Goal: Transaction & Acquisition: Obtain resource

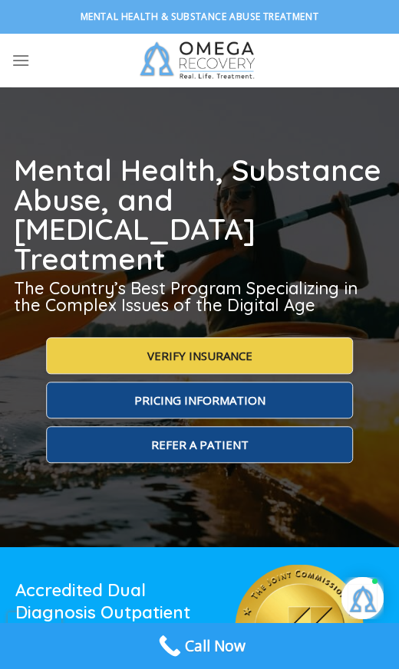
click at [208, 348] on span "Verify Insurance" at bounding box center [199, 355] width 105 height 15
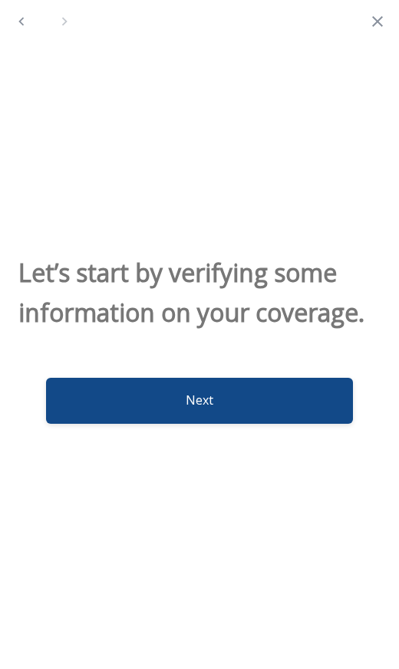
click at [209, 424] on button "Next" at bounding box center [199, 401] width 307 height 46
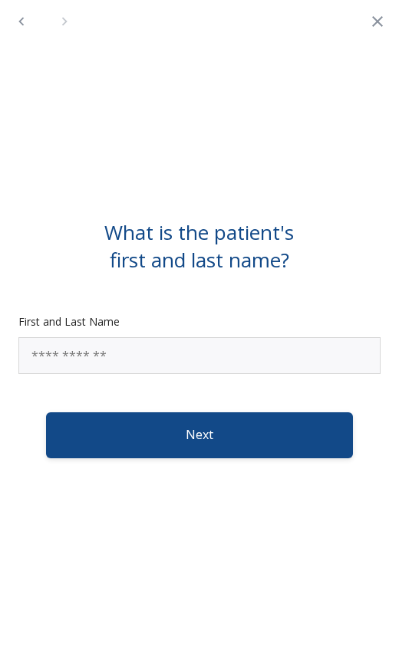
click at [237, 361] on input "First and Last Name" at bounding box center [199, 355] width 362 height 37
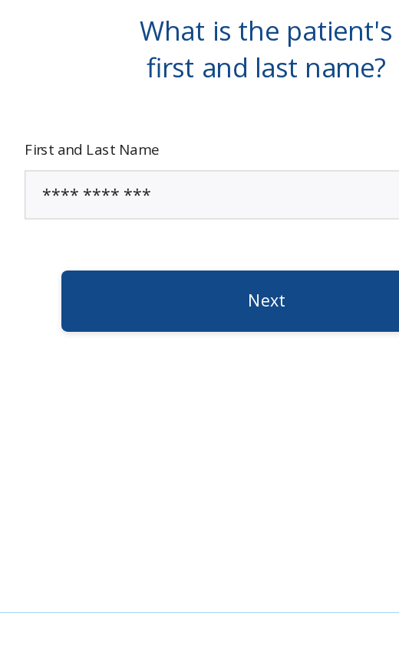
type input "**********"
click at [211, 413] on button "Next" at bounding box center [199, 436] width 307 height 46
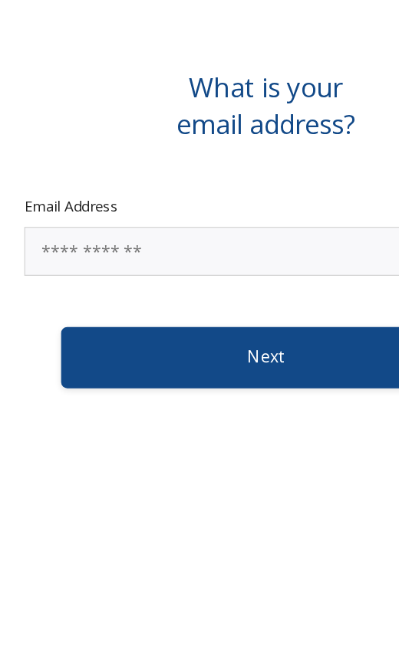
scroll to position [42, 0]
click at [208, 337] on input "Email Address" at bounding box center [199, 355] width 362 height 37
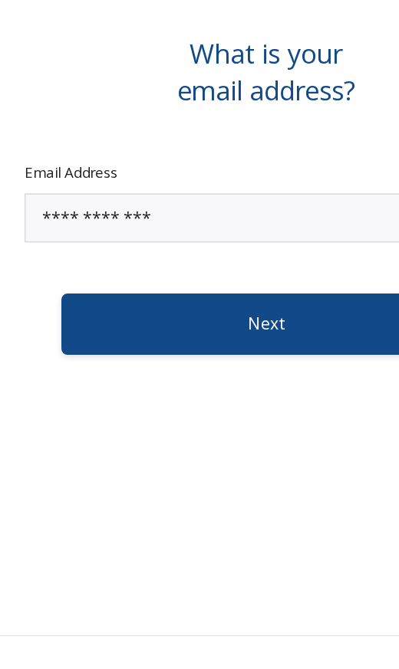
type input "**********"
click at [215, 413] on button "Next" at bounding box center [199, 436] width 307 height 46
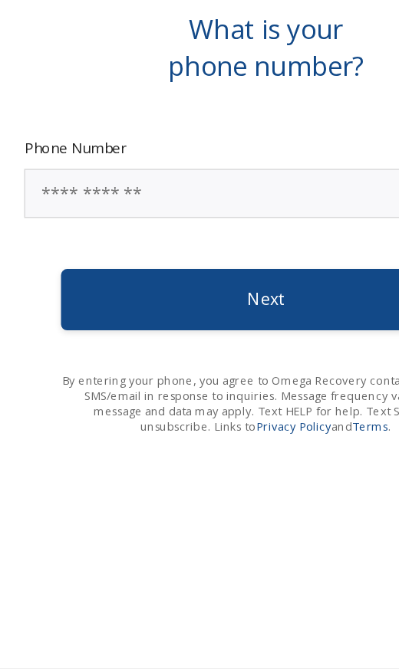
scroll to position [67, 0]
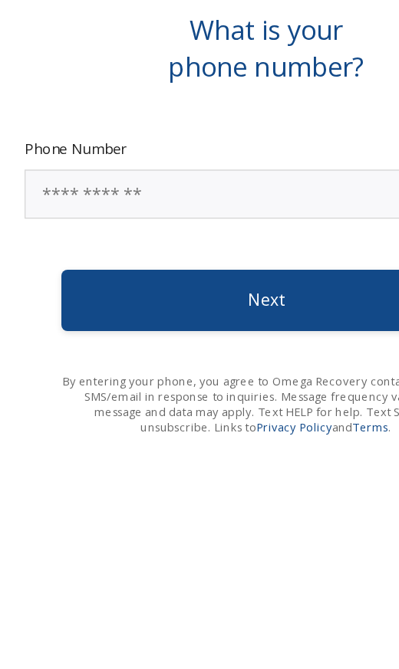
click at [215, 294] on input "Phone Number" at bounding box center [199, 312] width 362 height 37
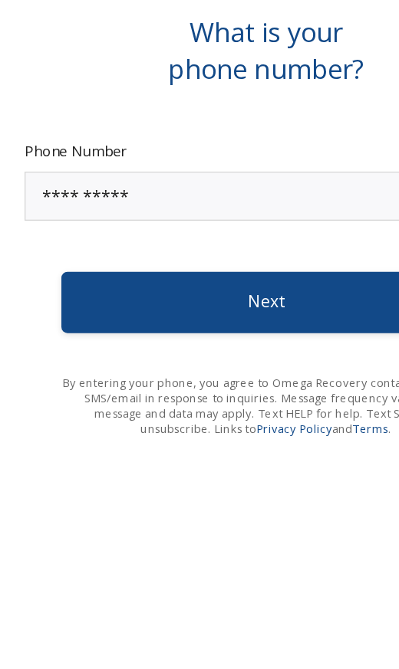
type input "**********"
click at [205, 370] on button "Next" at bounding box center [199, 393] width 307 height 46
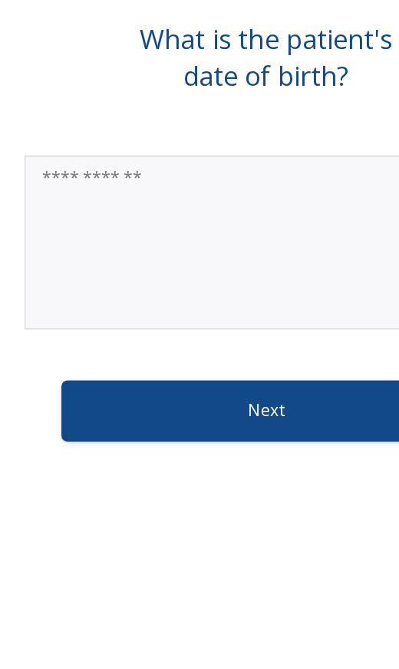
click at [231, 282] on textarea at bounding box center [199, 347] width 362 height 130
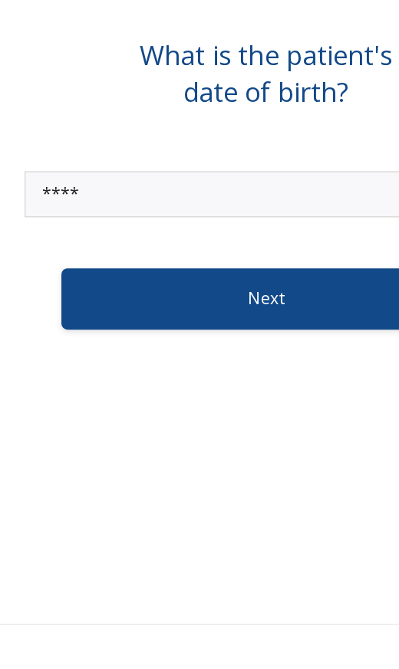
type textarea "****"
click at [206, 403] on button "Next" at bounding box center [199, 426] width 307 height 46
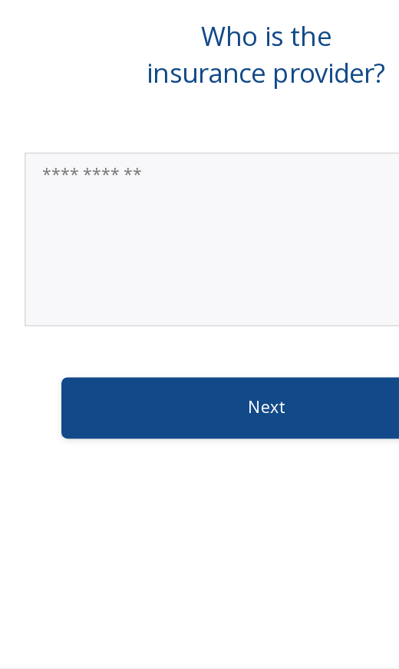
scroll to position [101, 0]
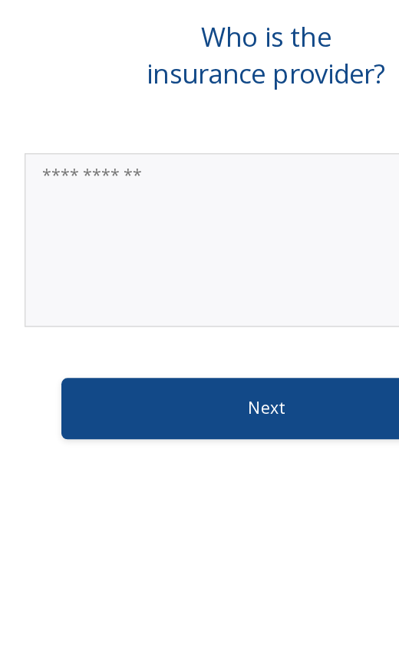
click at [237, 282] on textarea at bounding box center [199, 347] width 362 height 130
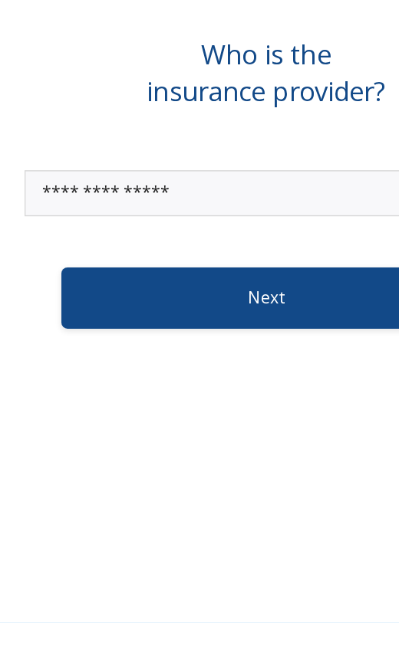
type textarea "**********"
click at [213, 403] on button "Next" at bounding box center [199, 426] width 307 height 46
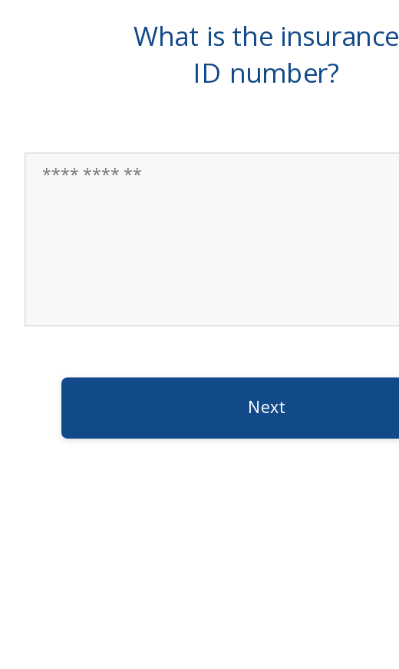
scroll to position [136, 0]
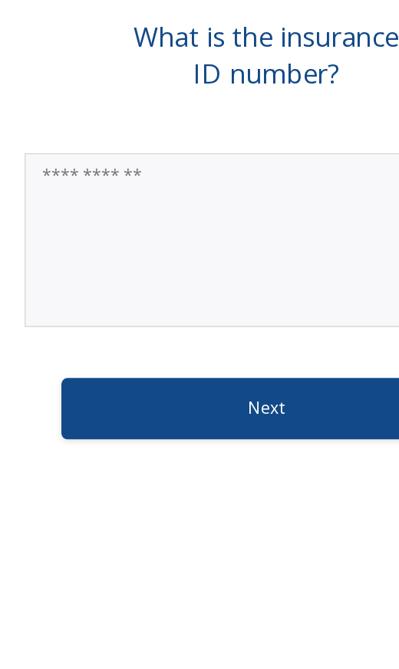
click at [208, 282] on textarea at bounding box center [199, 347] width 362 height 130
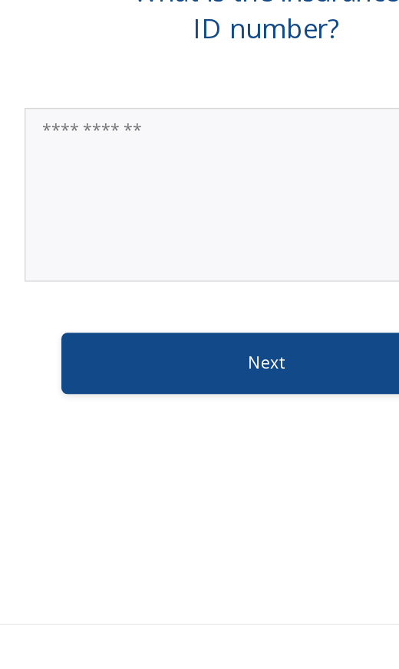
scroll to position [238, 0]
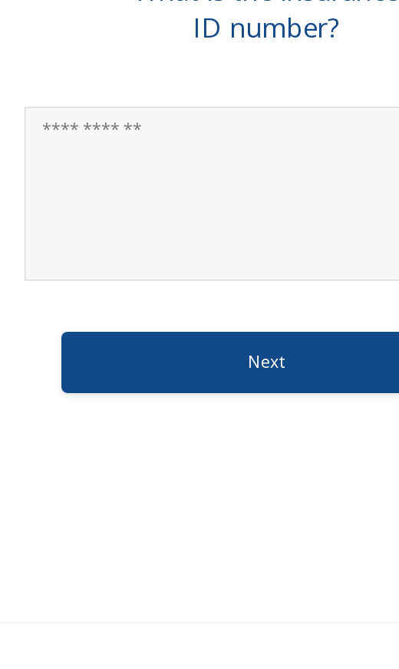
click at [111, 282] on textarea at bounding box center [199, 347] width 362 height 130
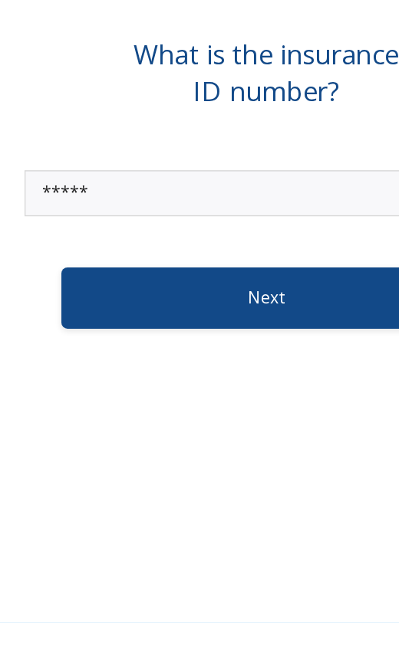
scroll to position [272, 0]
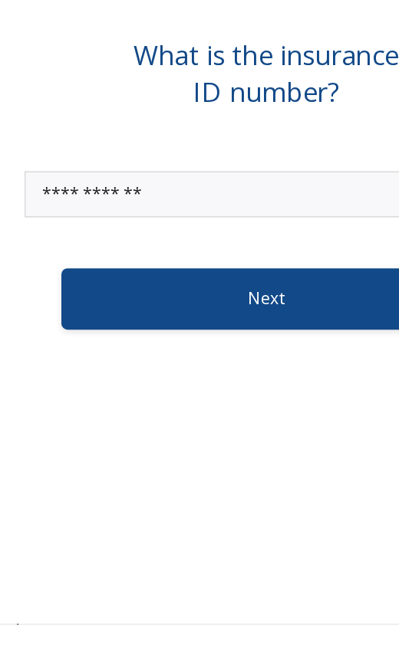
type textarea "**********"
click at [221, 403] on button "Next" at bounding box center [199, 426] width 307 height 46
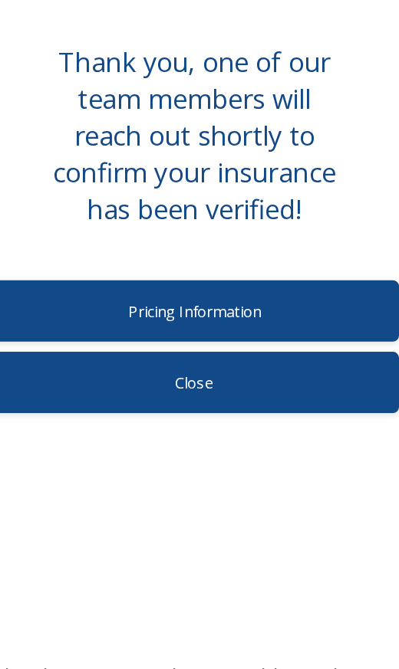
scroll to position [307, 0]
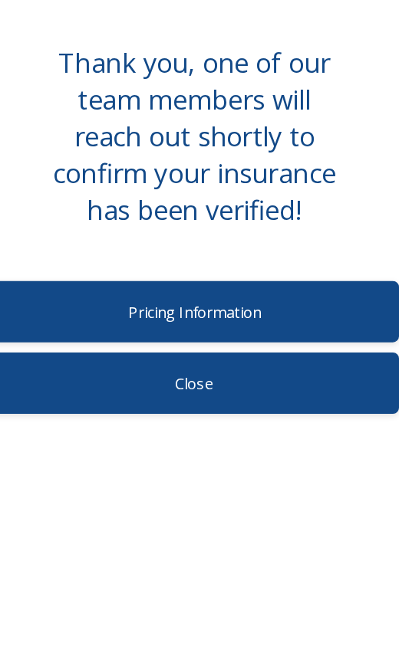
click at [182, 378] on label "Pricing Information" at bounding box center [199, 401] width 307 height 46
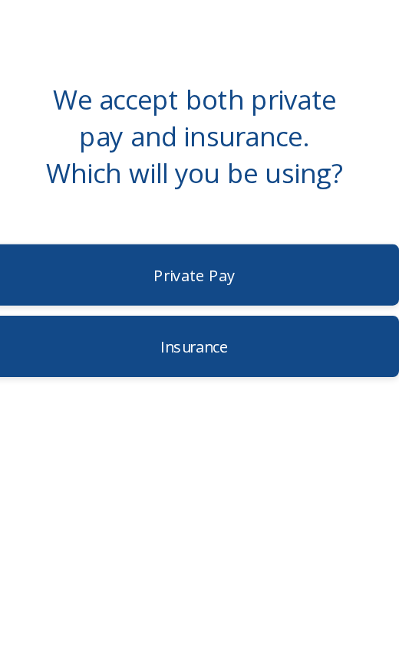
click at [173, 404] on label "Insurance" at bounding box center [199, 427] width 307 height 46
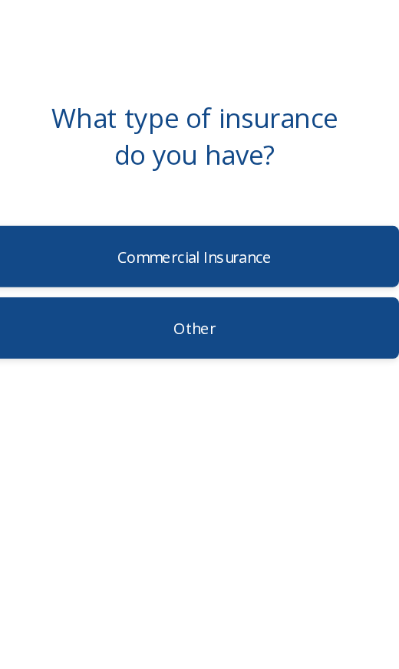
click at [173, 390] on label "Other" at bounding box center [199, 413] width 307 height 46
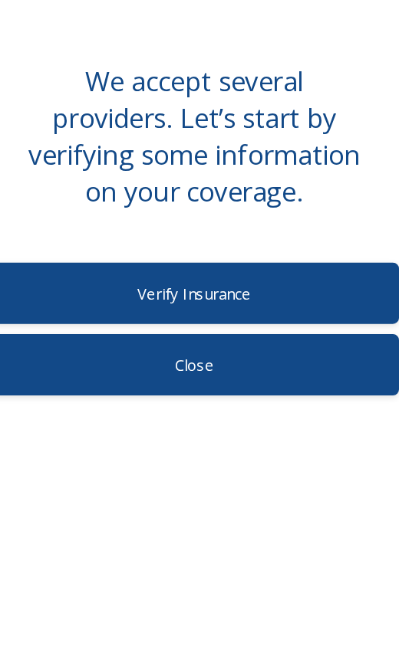
click at [179, 380] on span "Verify Insurance" at bounding box center [199, 387] width 85 height 15
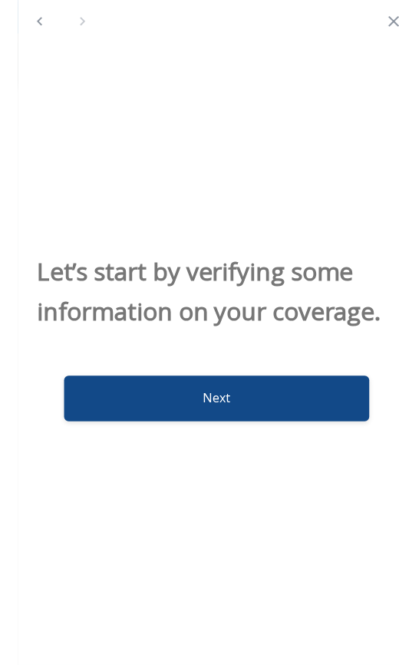
scroll to position [423, 0]
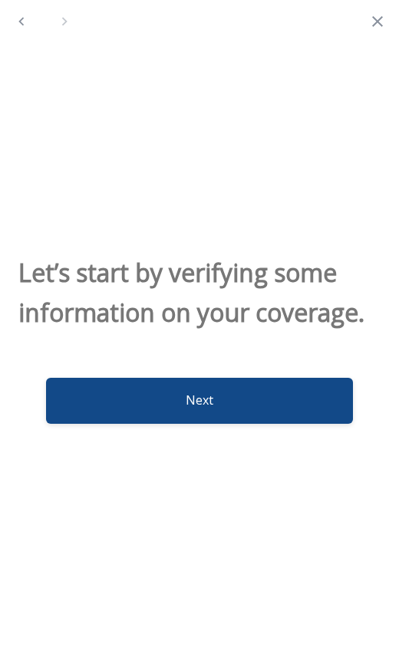
click at [226, 424] on button "Next" at bounding box center [199, 401] width 307 height 46
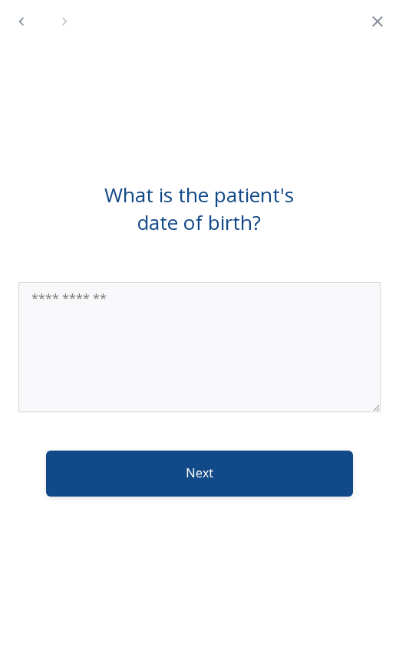
click at [235, 344] on textarea at bounding box center [199, 347] width 362 height 130
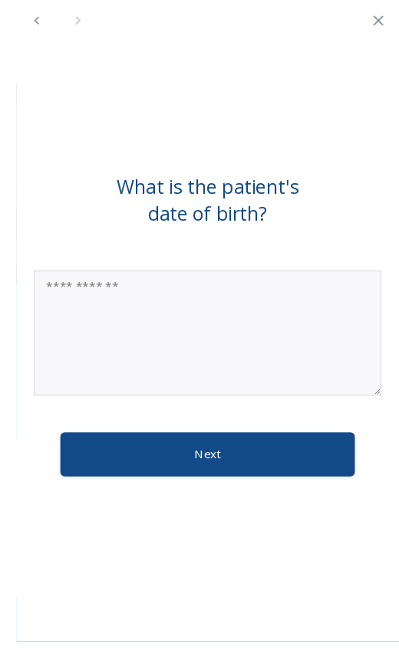
scroll to position [358, 0]
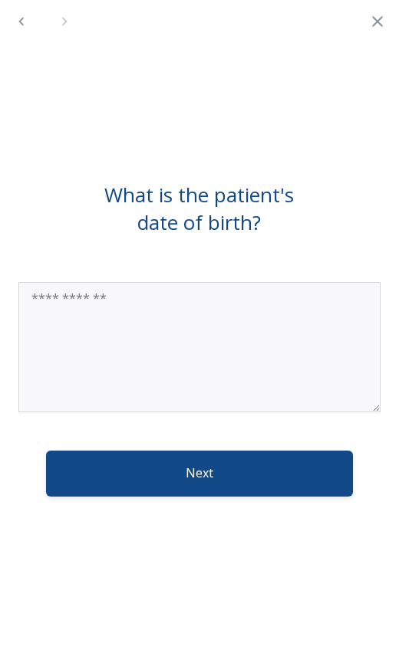
click at [380, 26] on icon "Close" at bounding box center [377, 21] width 18 height 18
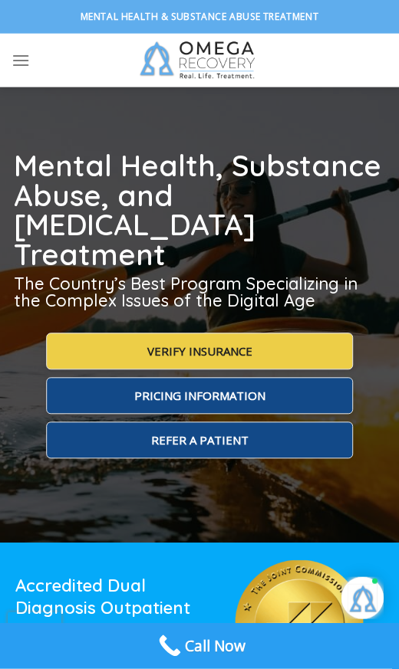
scroll to position [0, 0]
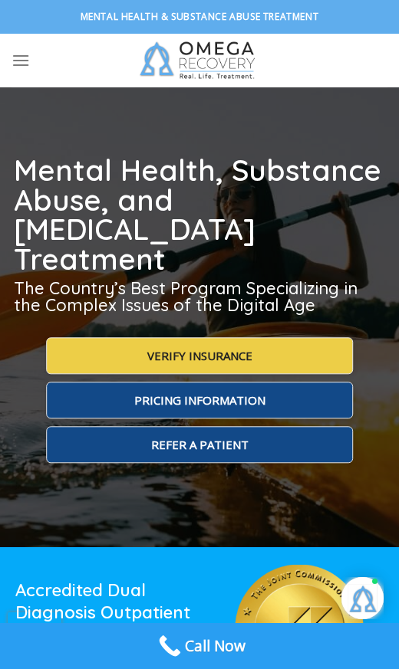
click at [248, 393] on span "Pricing Information" at bounding box center [199, 400] width 131 height 15
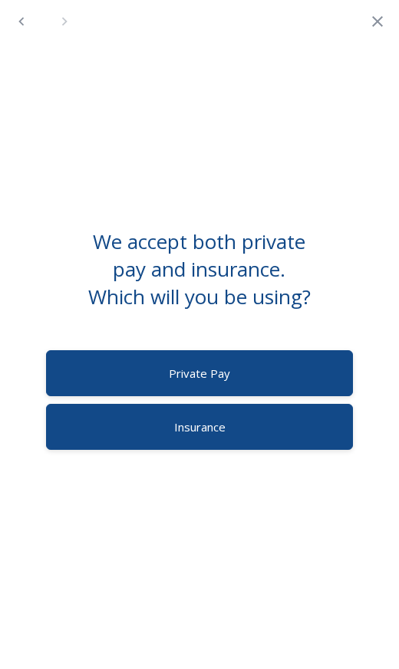
click at [363, 30] on span "Close" at bounding box center [377, 21] width 43 height 43
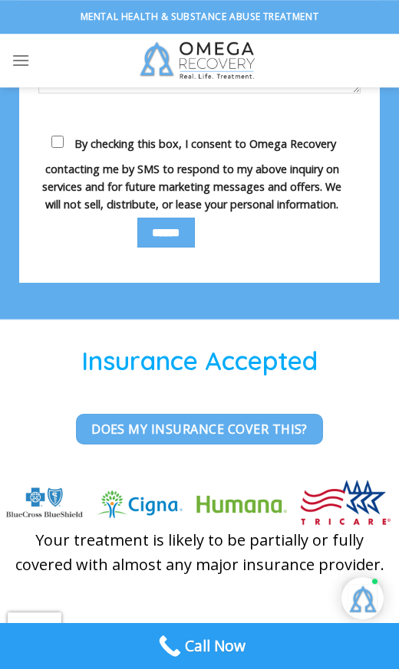
scroll to position [6041, 0]
click at [236, 420] on span "Does my Insurance cover this?" at bounding box center [199, 430] width 216 height 20
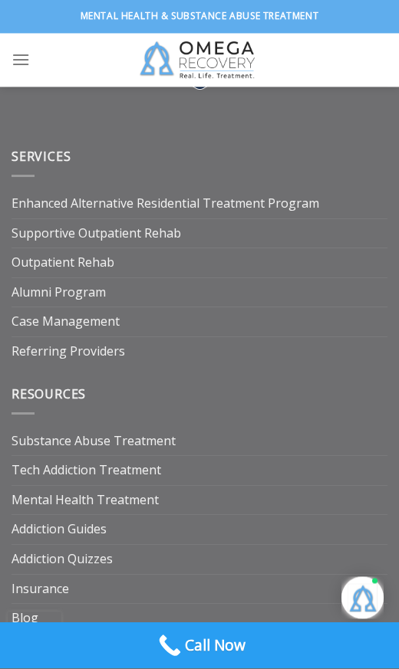
scroll to position [5267, 0]
